Goal: Task Accomplishment & Management: Use online tool/utility

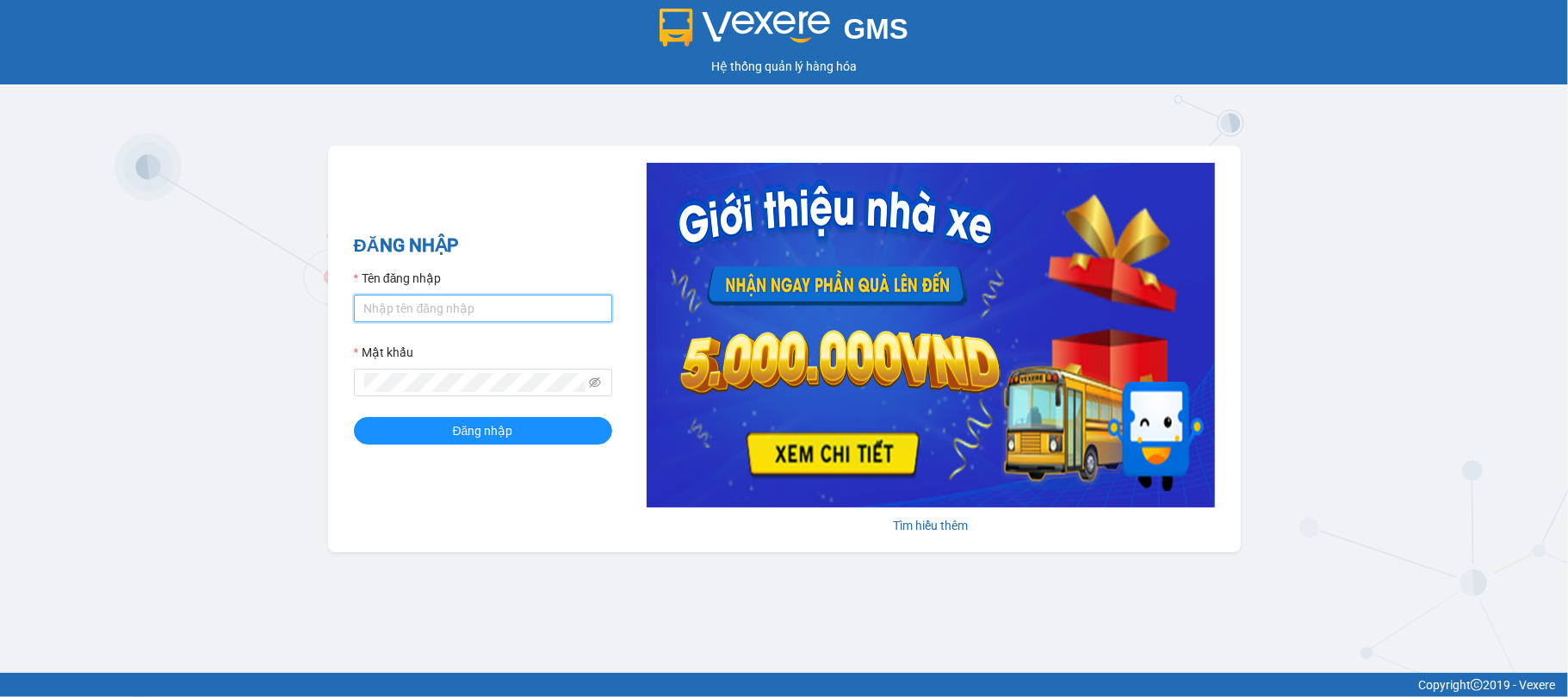
click at [421, 309] on input "Tên đăng nhập" at bounding box center [484, 309] width 259 height 28
type input "minhson.[PERSON_NAME]"
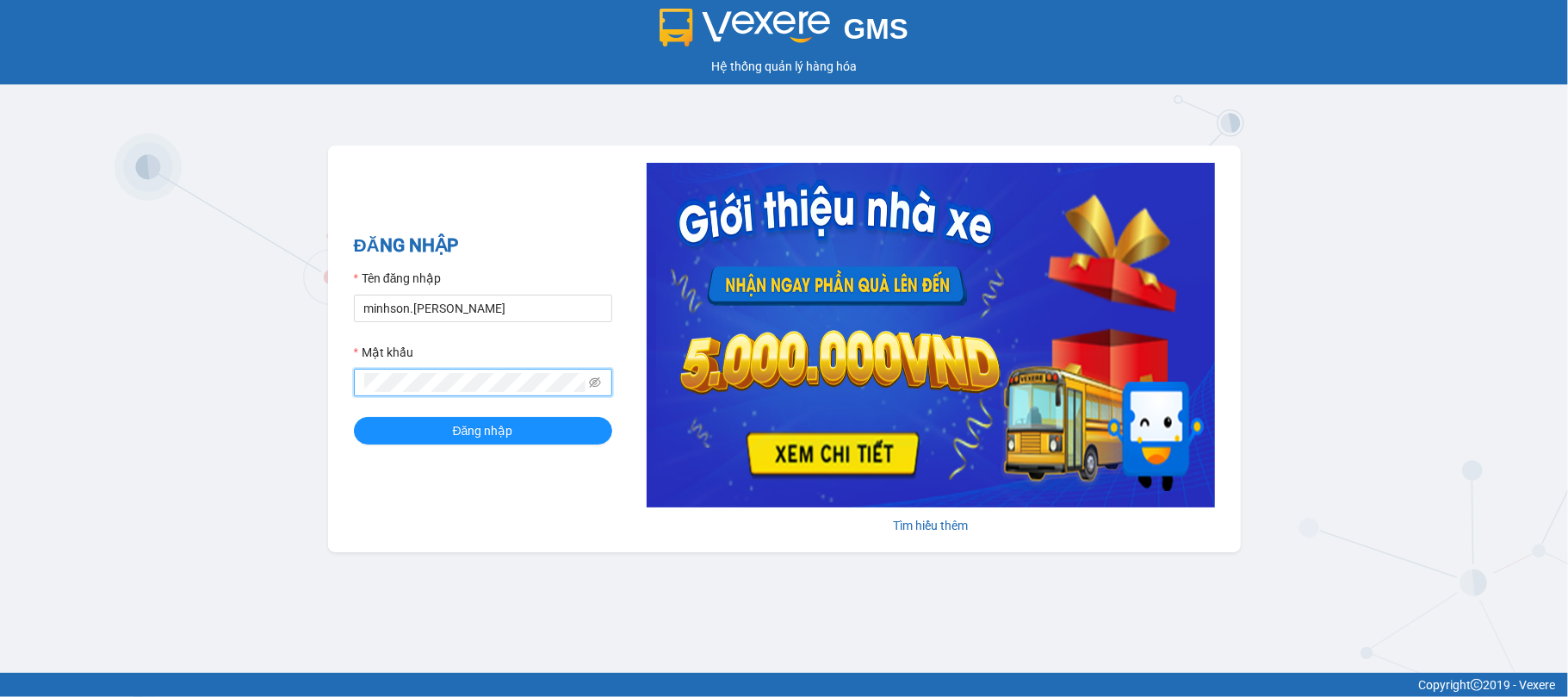
click at [354, 418] on button "Đăng nhập" at bounding box center [484, 431] width 259 height 28
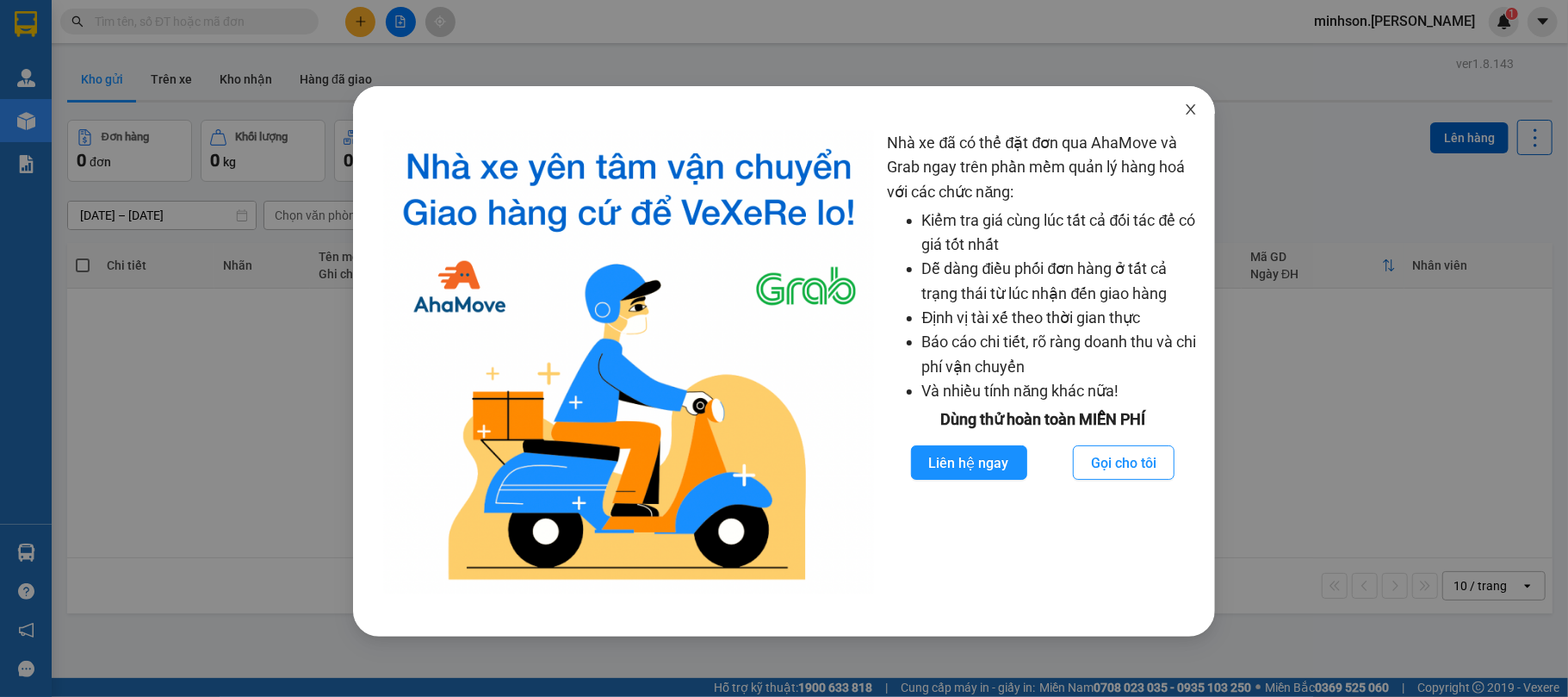
click at [1189, 115] on icon "close" at bounding box center [1191, 110] width 14 height 14
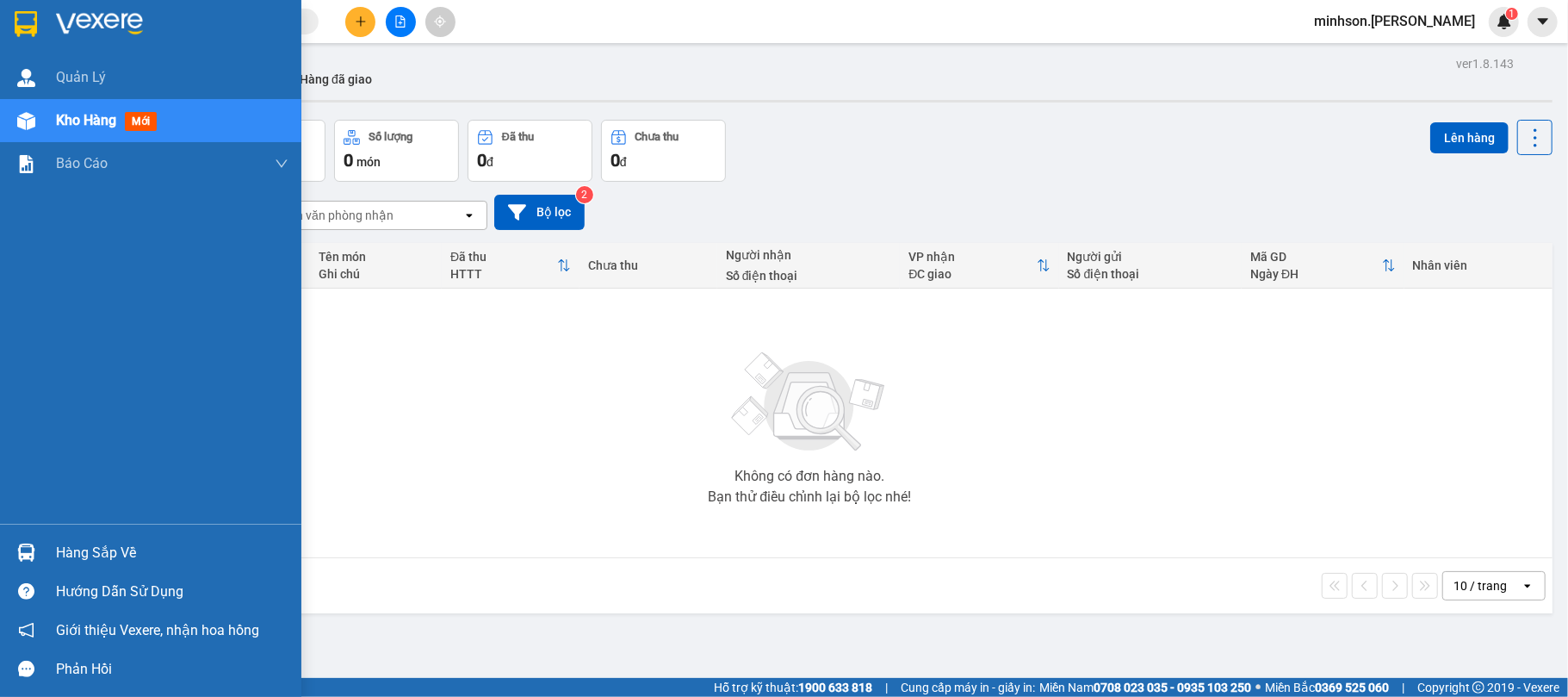
click at [93, 544] on div "Hàng sắp về" at bounding box center [172, 553] width 233 height 26
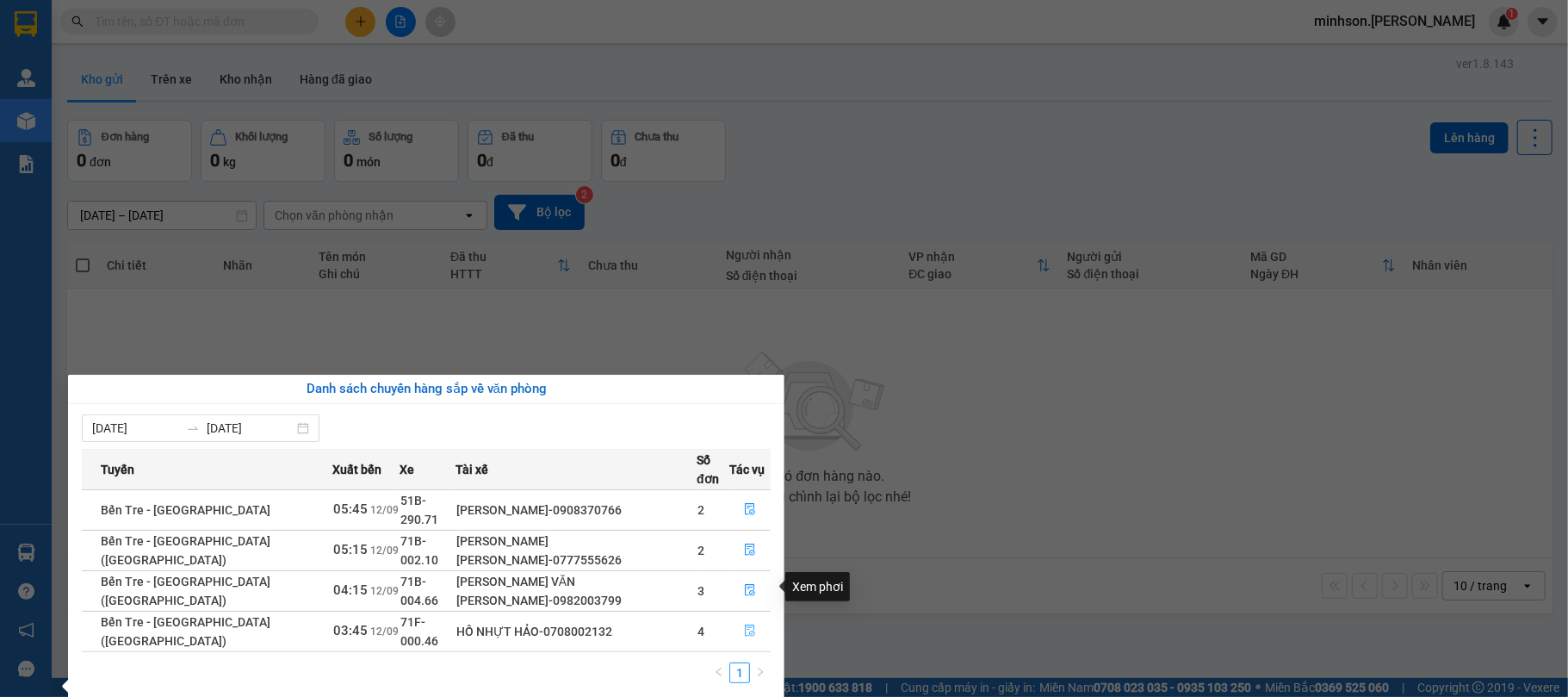
click at [744, 625] on icon "file-done" at bounding box center [750, 631] width 12 height 12
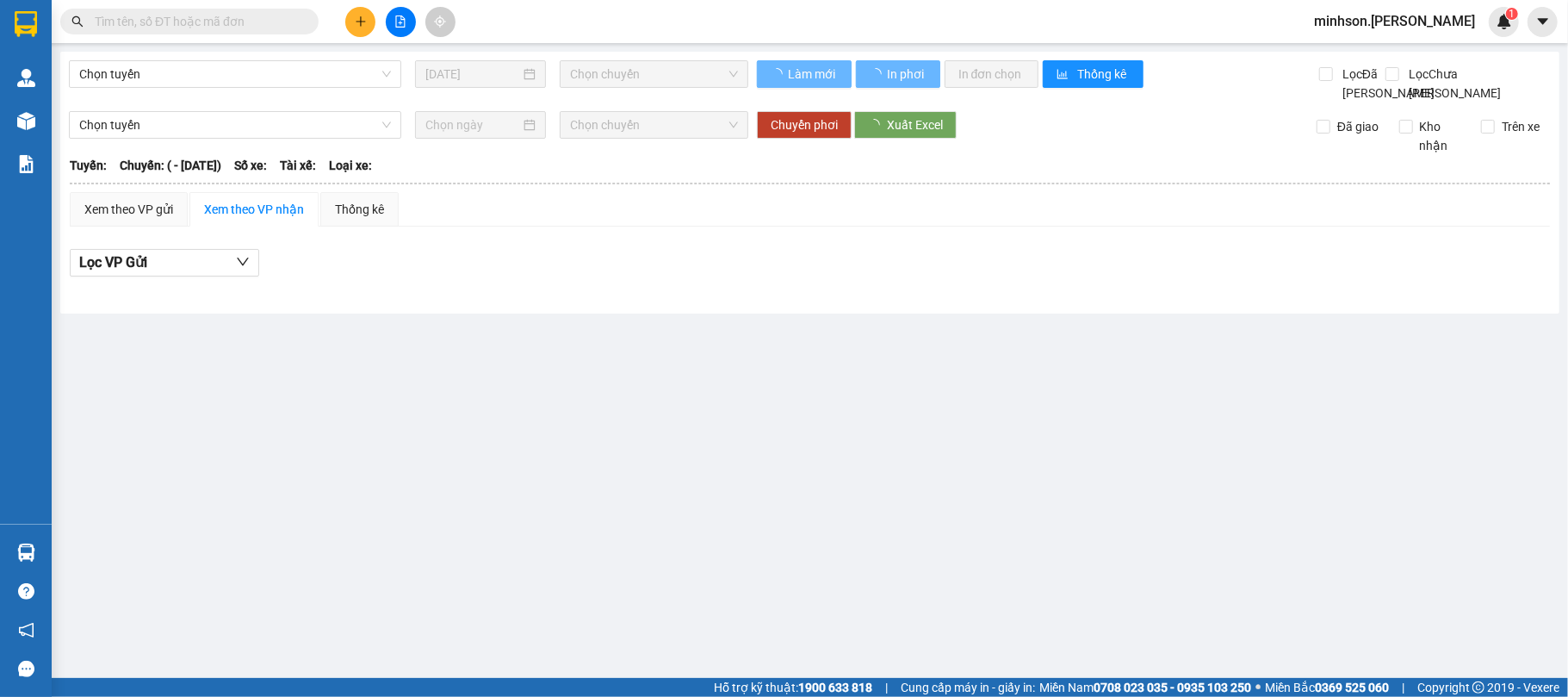
type input "[DATE]"
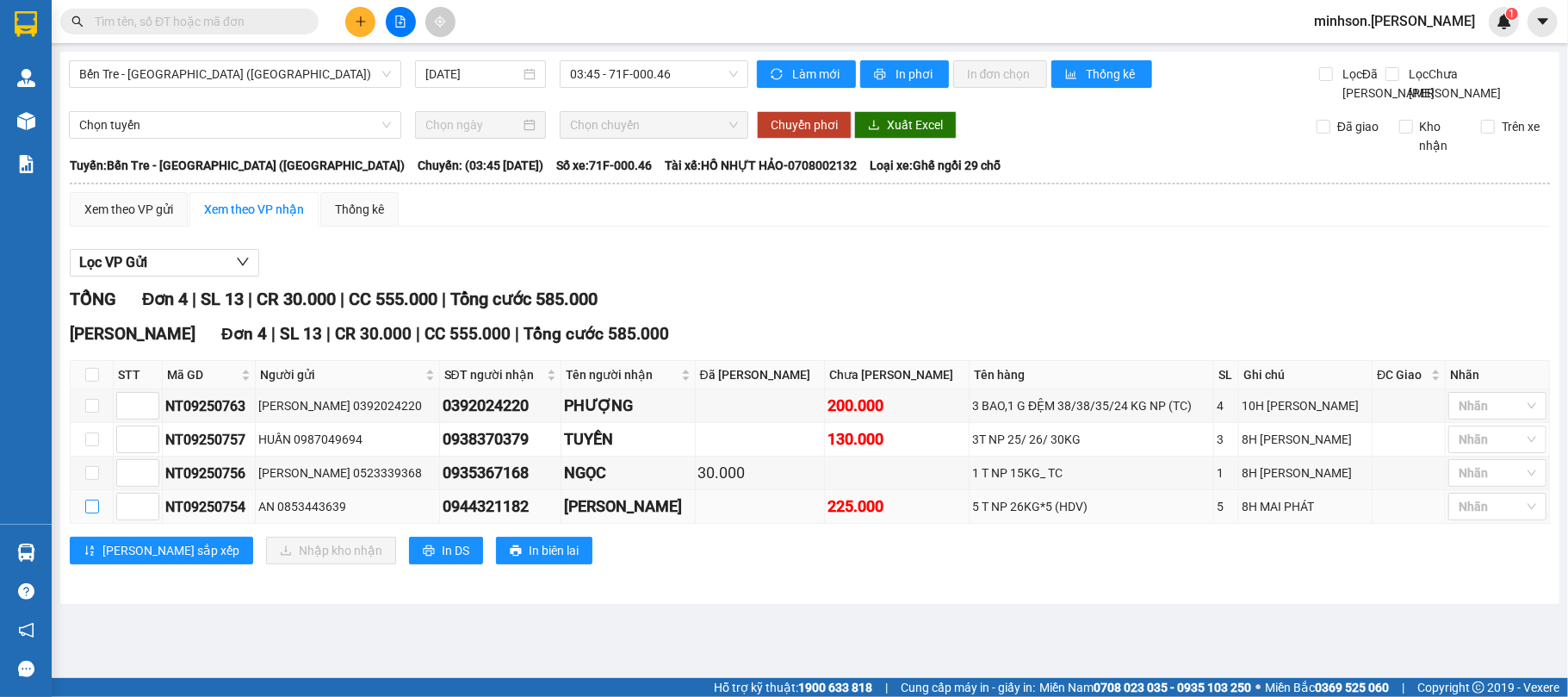
click at [91, 513] on input "checkbox" at bounding box center [92, 506] width 14 height 14
checkbox input "true"
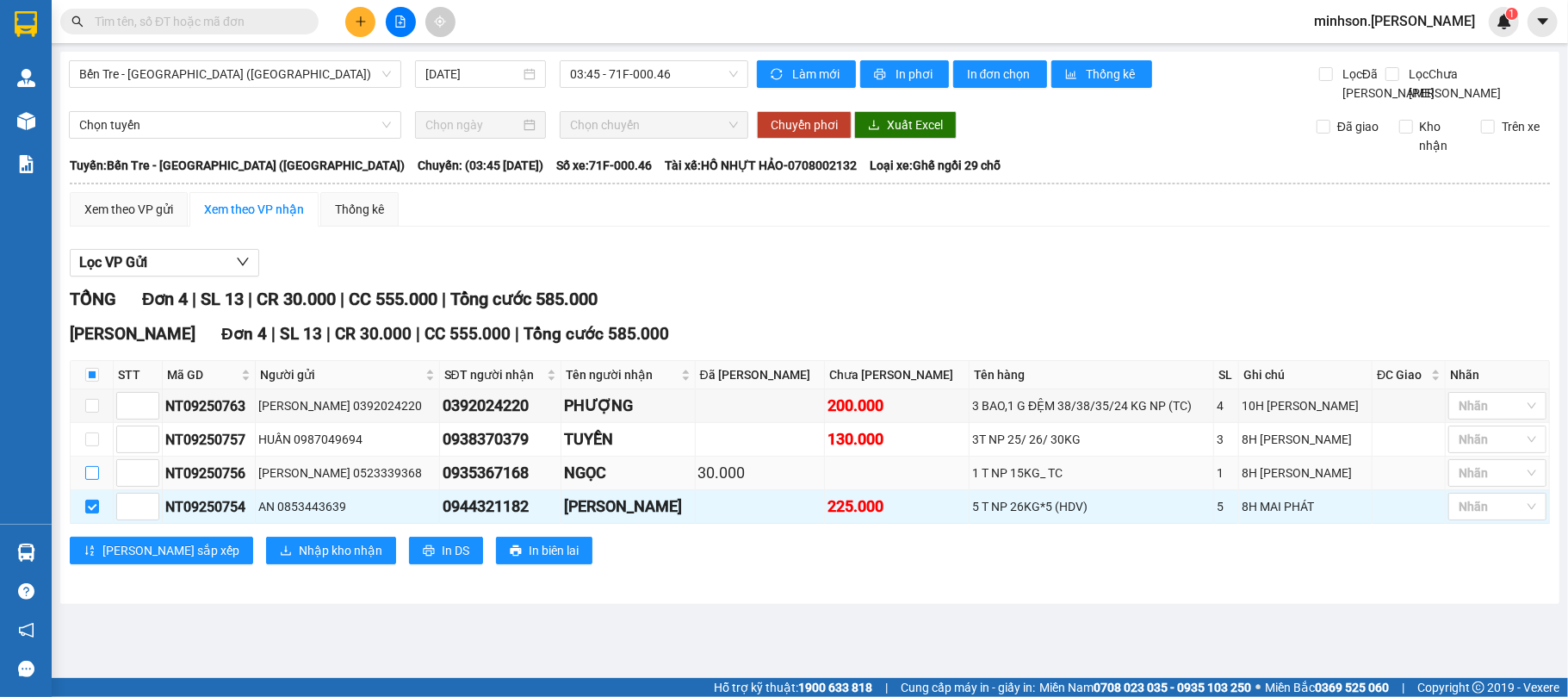
click at [93, 480] on input "checkbox" at bounding box center [92, 473] width 14 height 14
checkbox input "true"
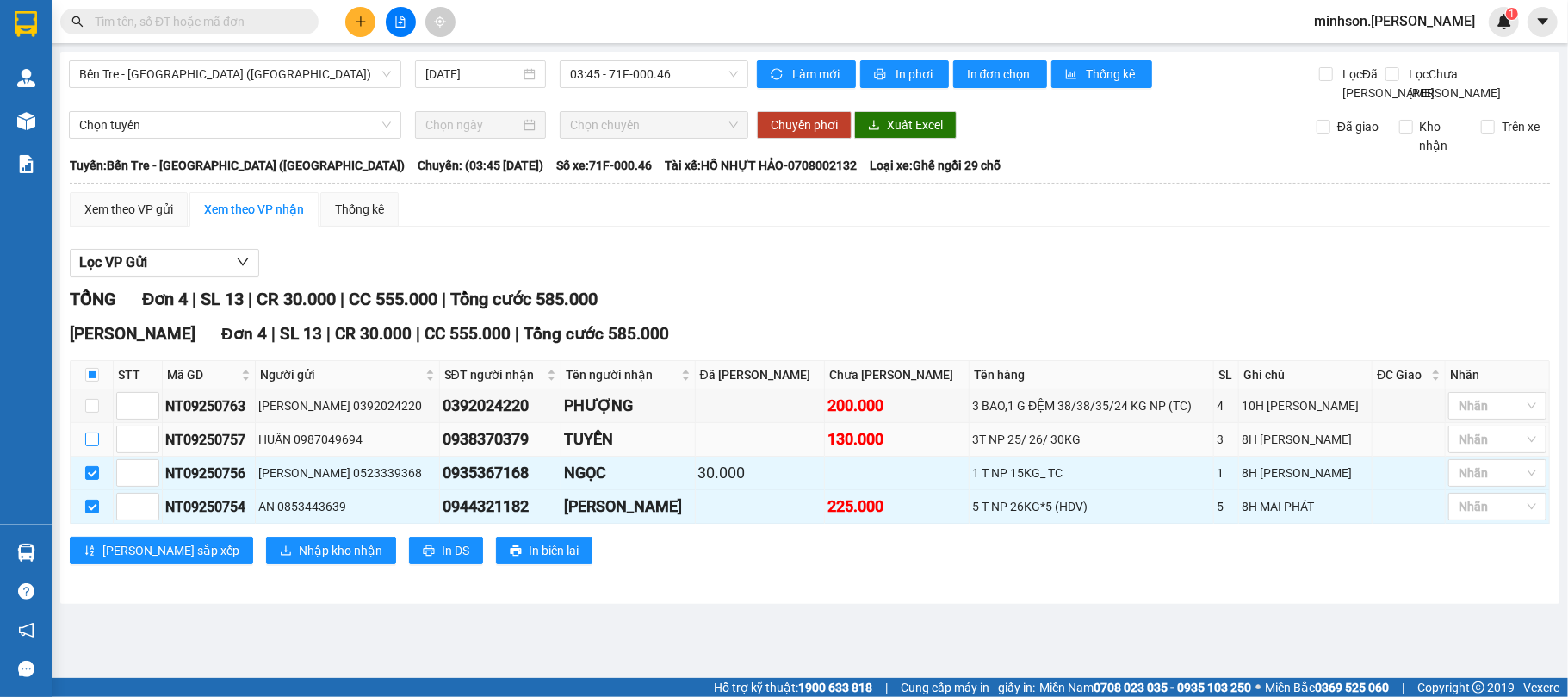
click at [91, 446] on input "checkbox" at bounding box center [92, 440] width 14 height 14
checkbox input "true"
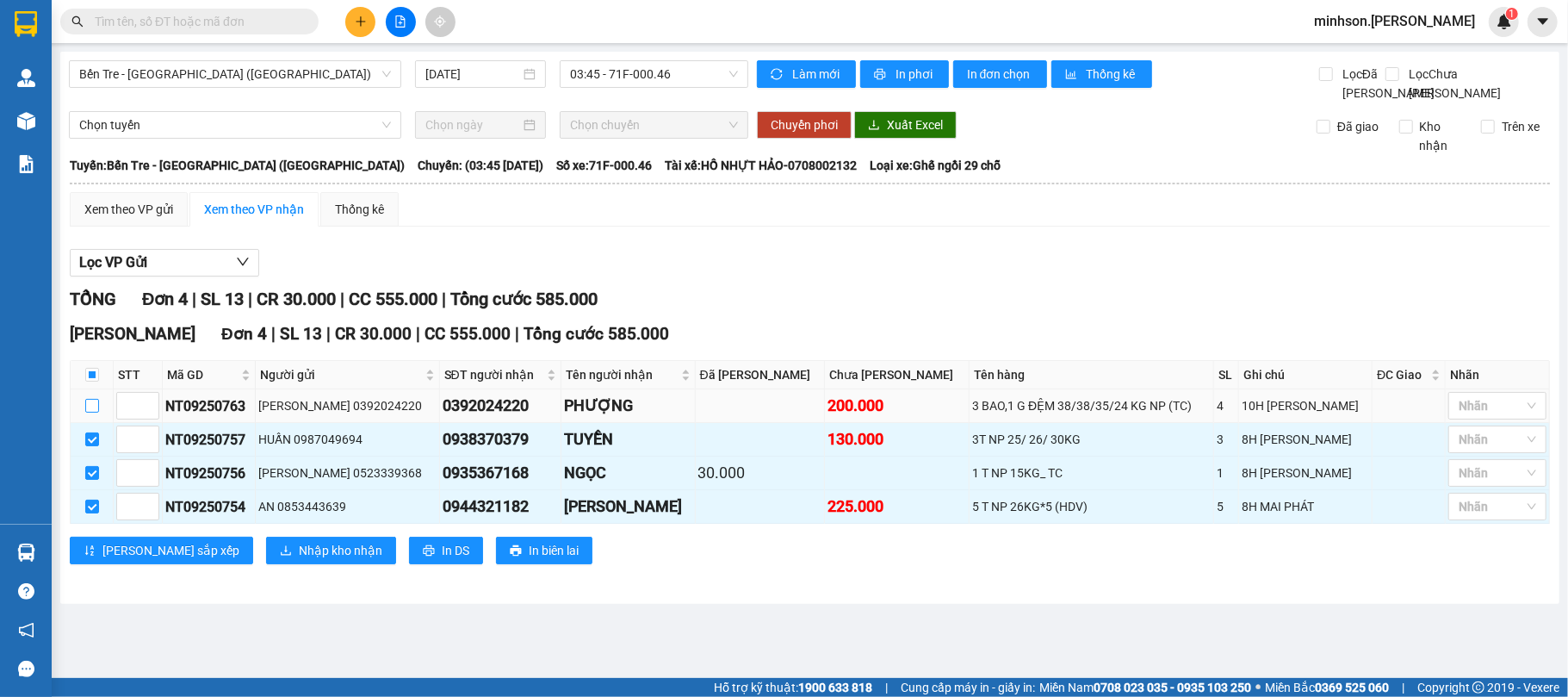
click at [91, 413] on input "checkbox" at bounding box center [92, 406] width 14 height 14
checkbox input "true"
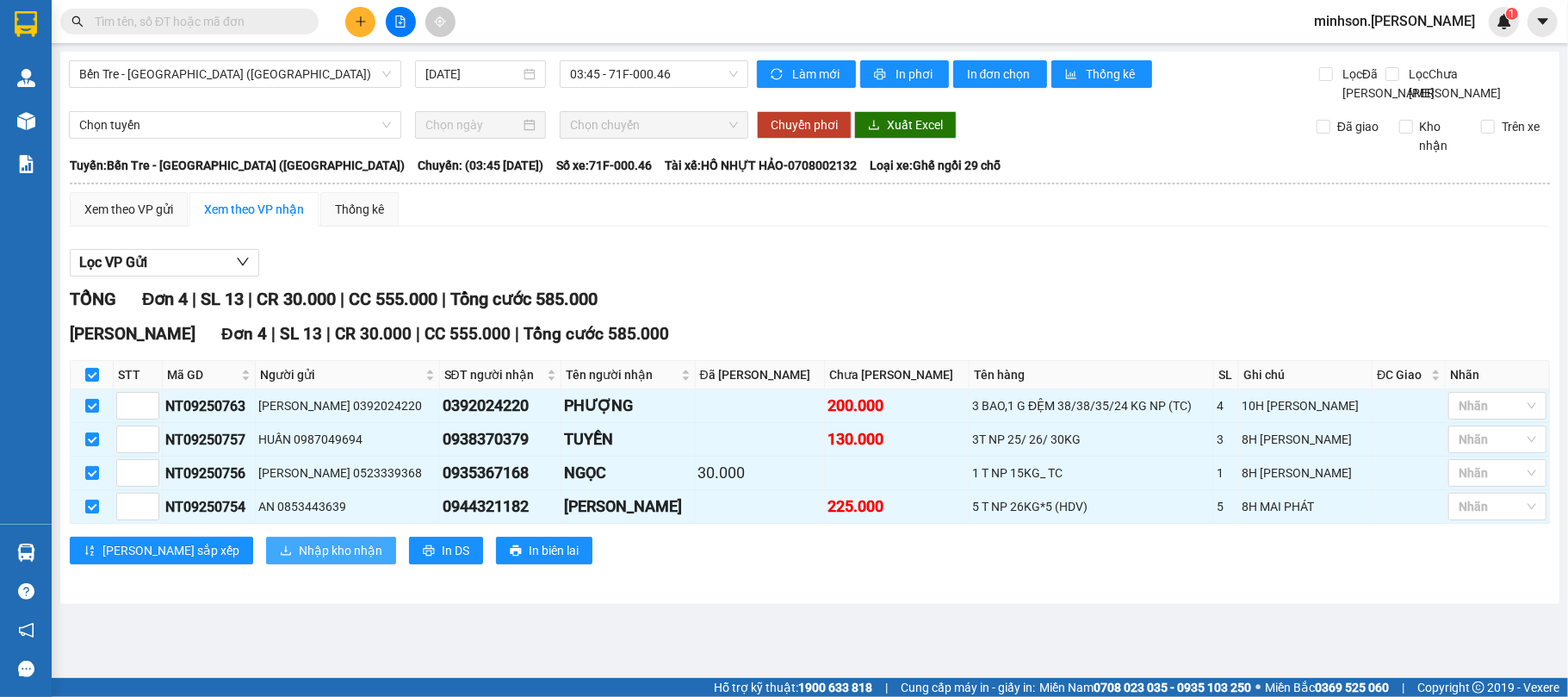
click at [299, 560] on span "Nhập kho nhận" at bounding box center [340, 550] width 84 height 19
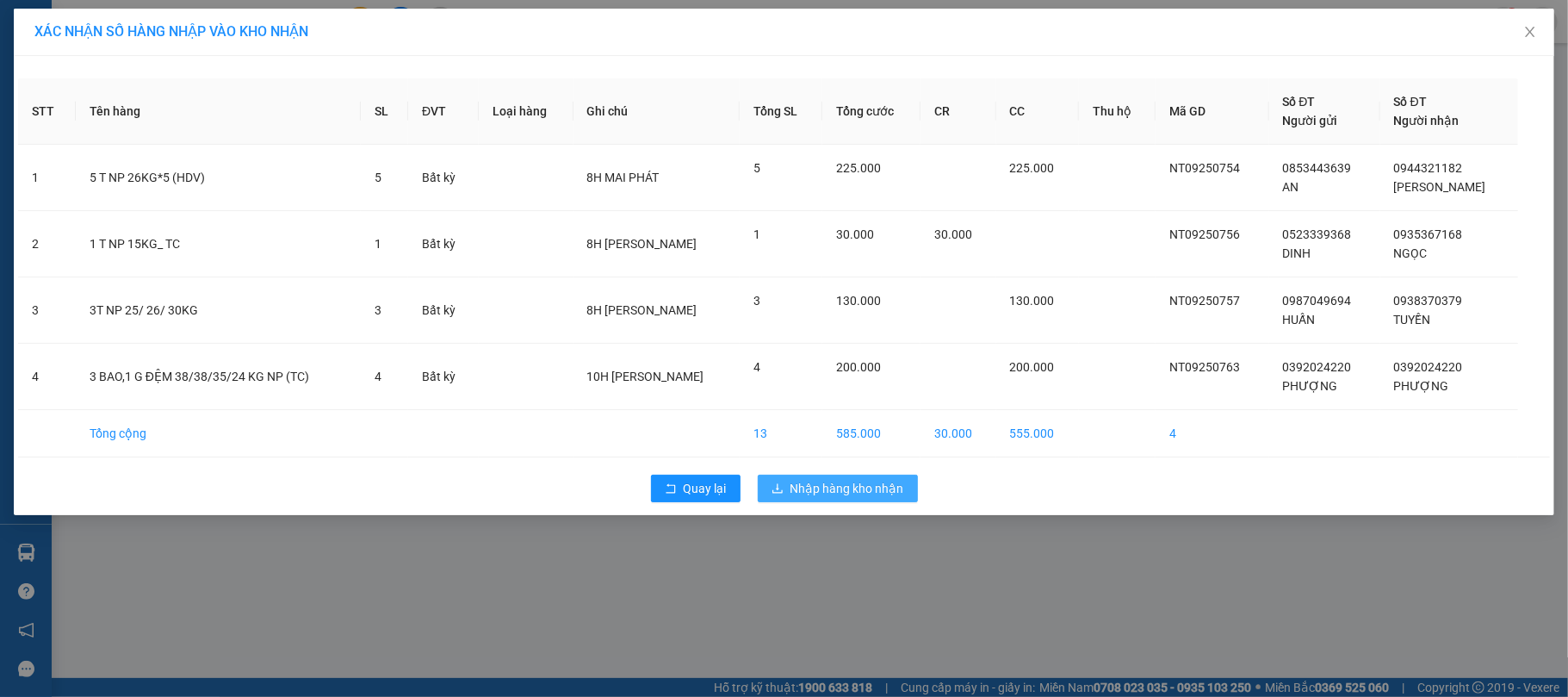
click at [823, 480] on button "Nhập hàng kho nhận" at bounding box center [838, 488] width 160 height 28
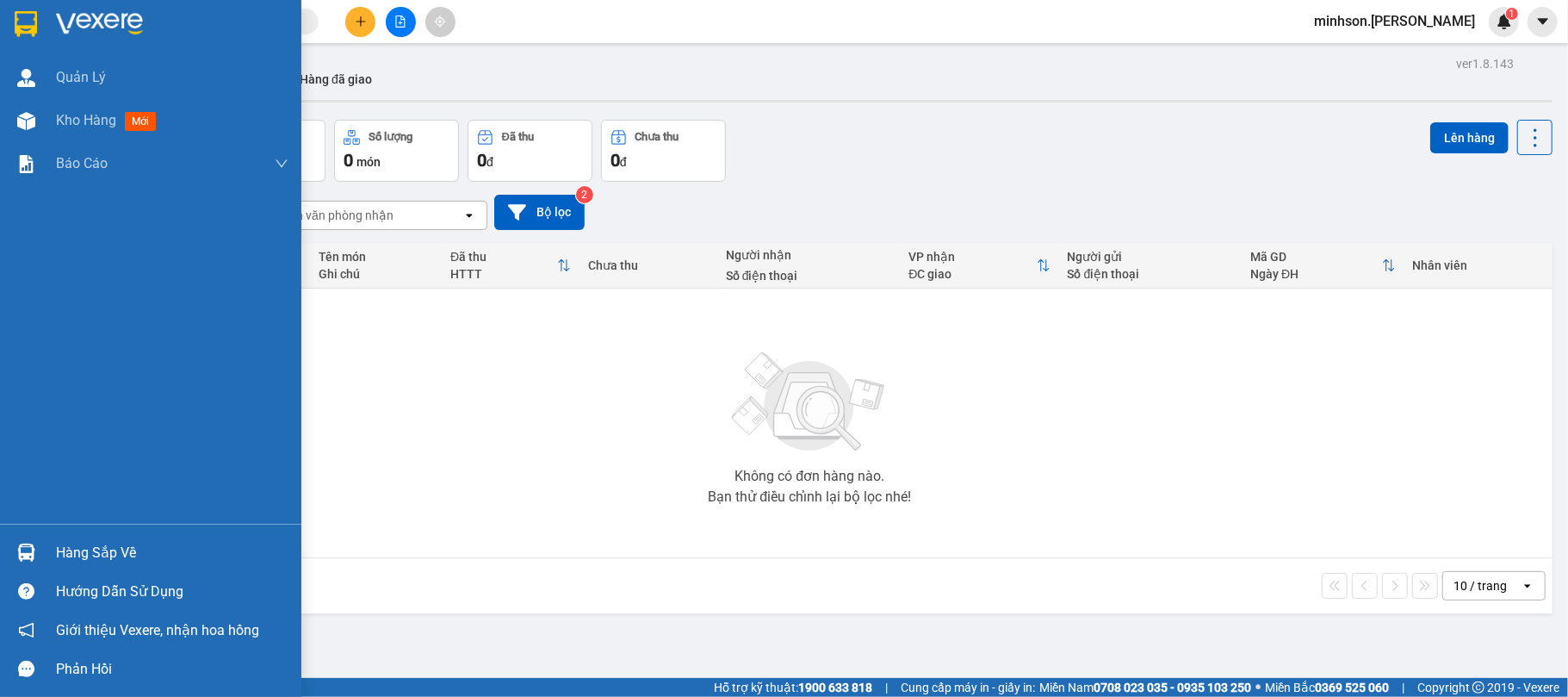
click at [64, 542] on div "Hàng sắp về" at bounding box center [172, 553] width 233 height 26
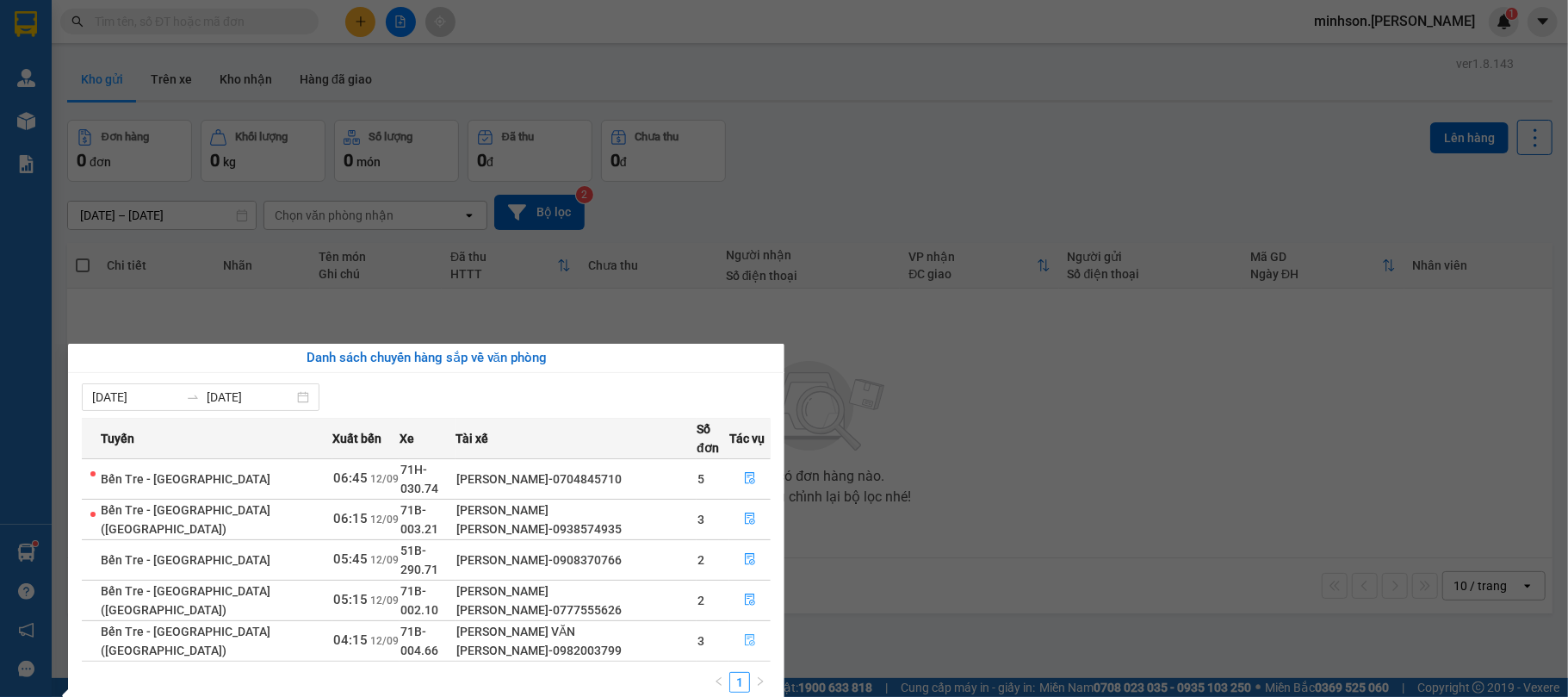
click at [734, 627] on button "button" at bounding box center [750, 641] width 40 height 28
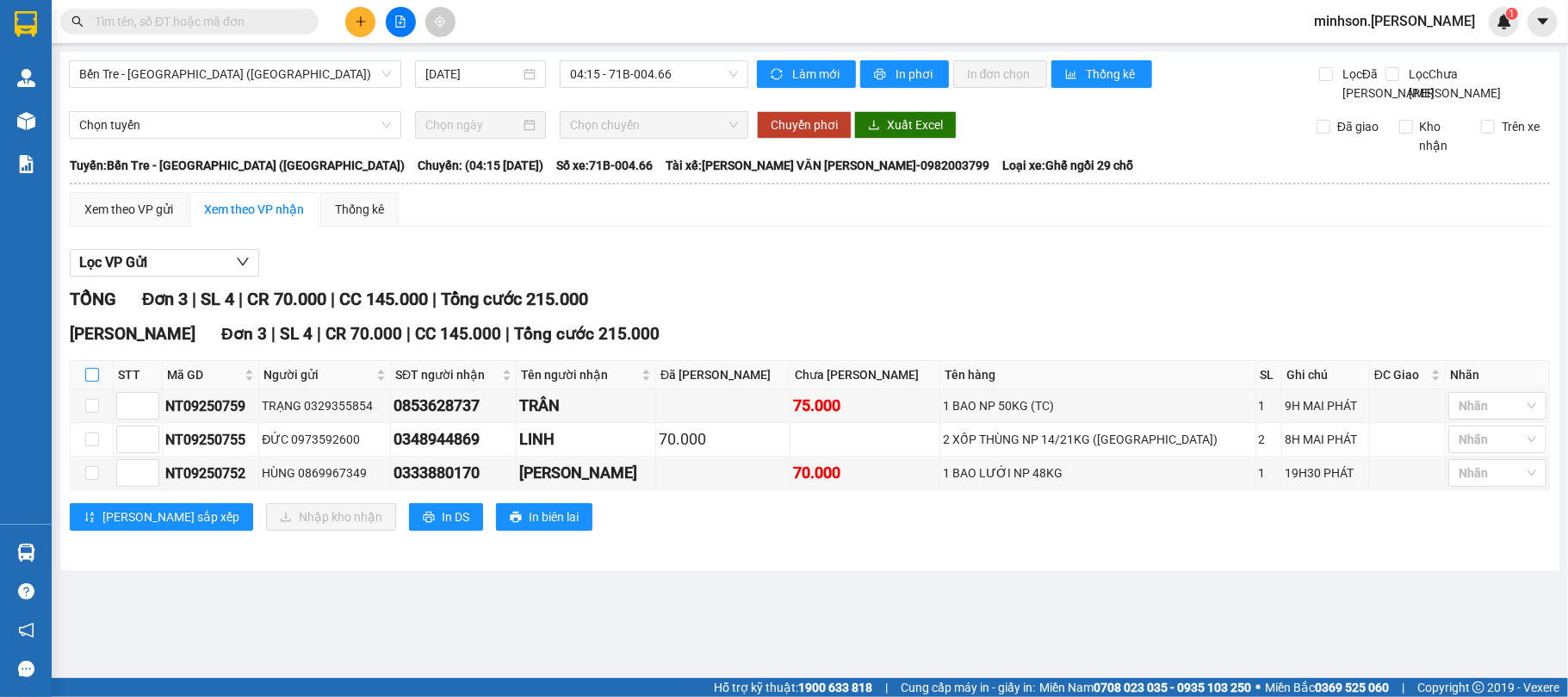
drag, startPoint x: 94, startPoint y: 398, endPoint x: 102, endPoint y: 407, distance: 12.0
click at [94, 382] on input "checkbox" at bounding box center [92, 375] width 14 height 14
checkbox input "true"
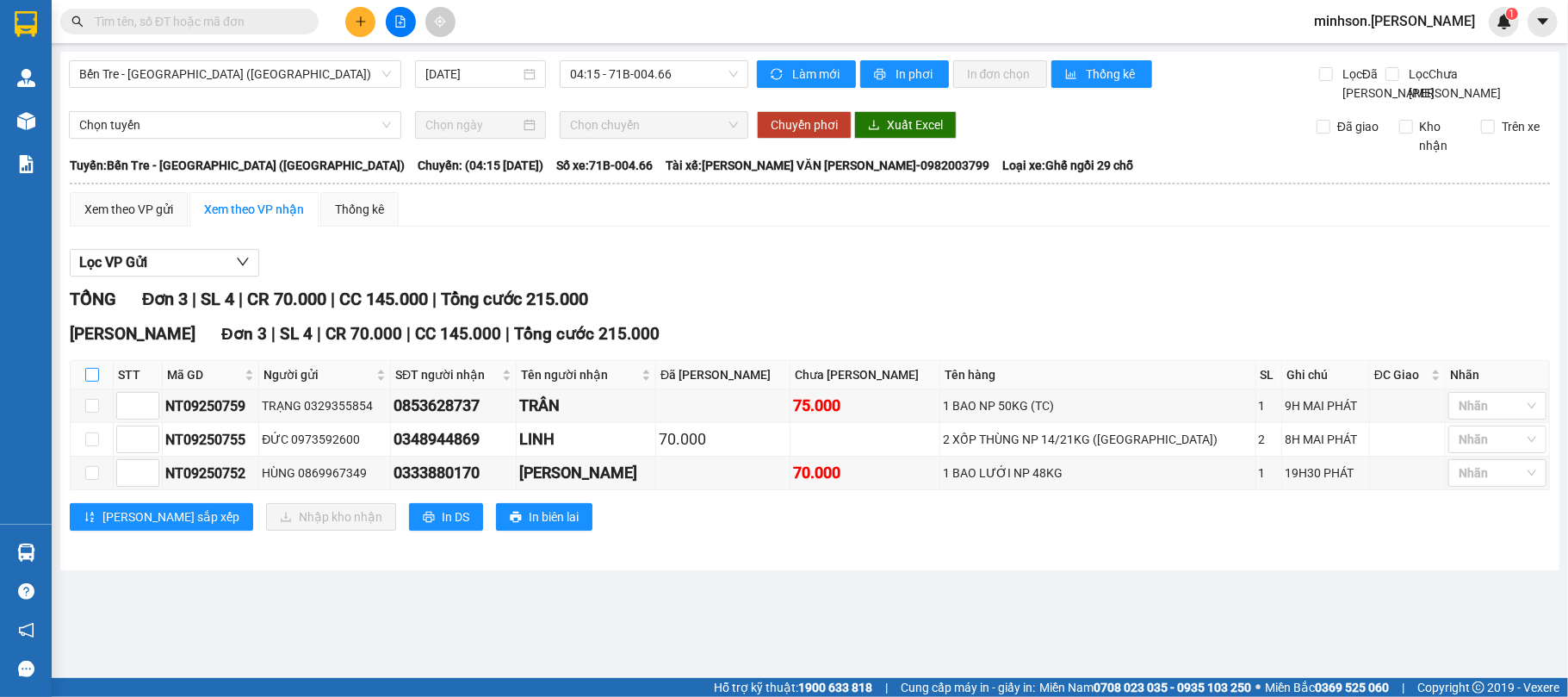
checkbox input "true"
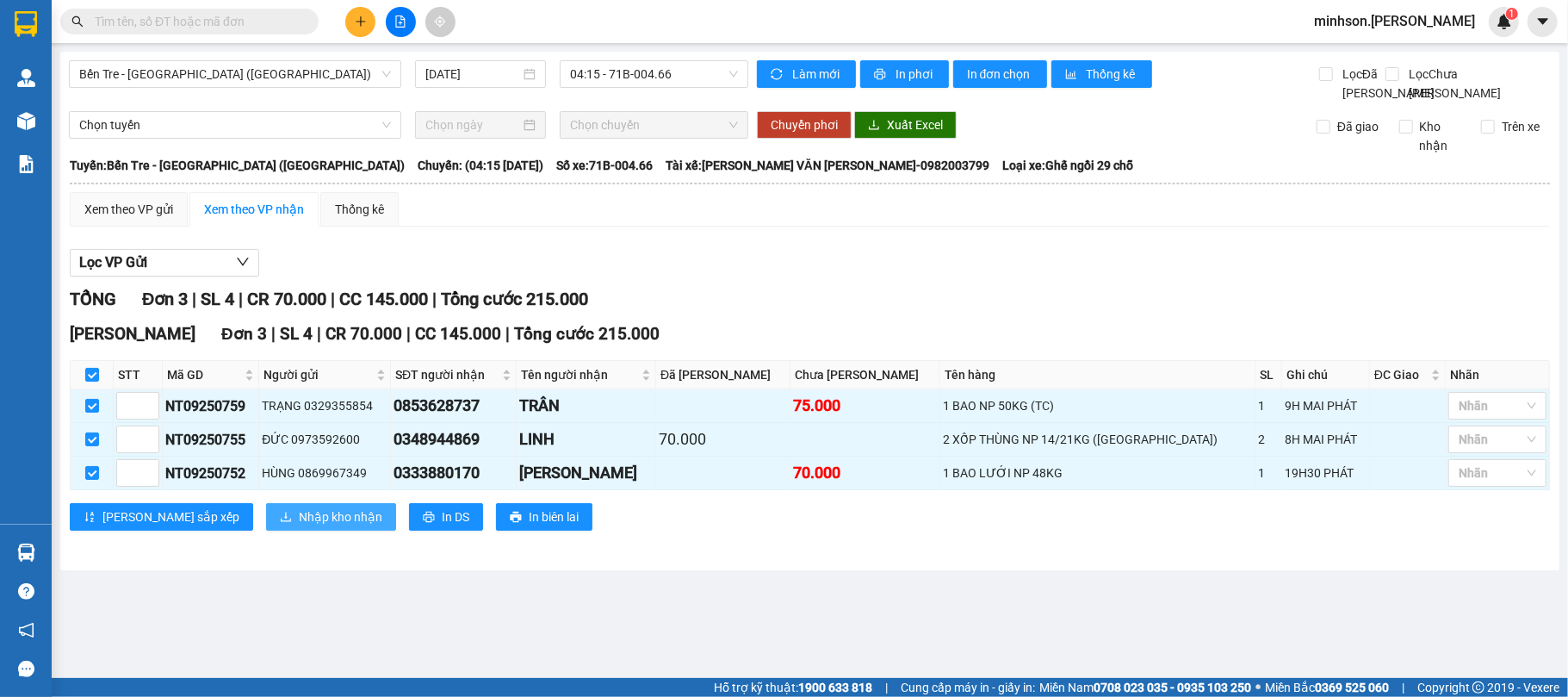
click at [299, 526] on span "Nhập kho nhận" at bounding box center [340, 517] width 84 height 19
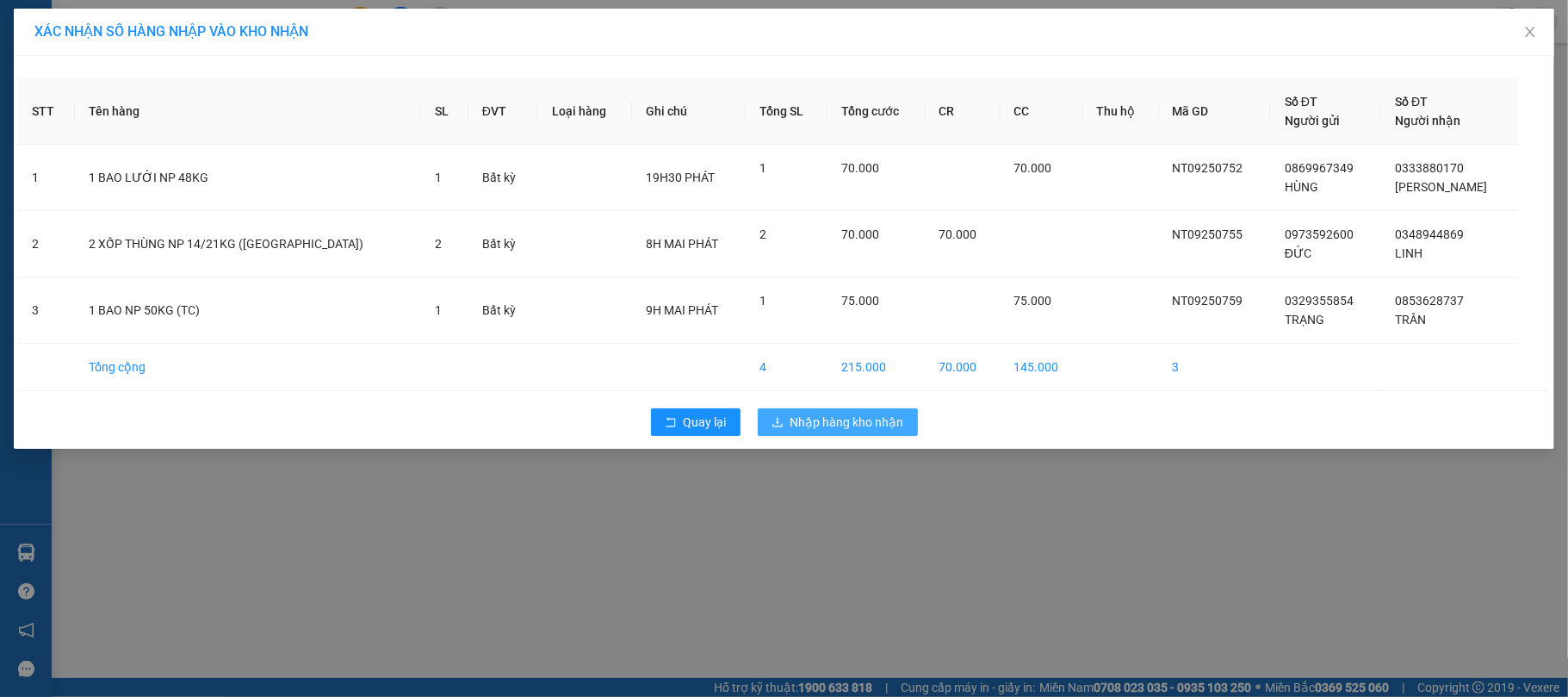
click at [876, 429] on span "Nhập hàng kho nhận" at bounding box center [847, 423] width 114 height 19
